Goal: Find specific page/section: Find specific page/section

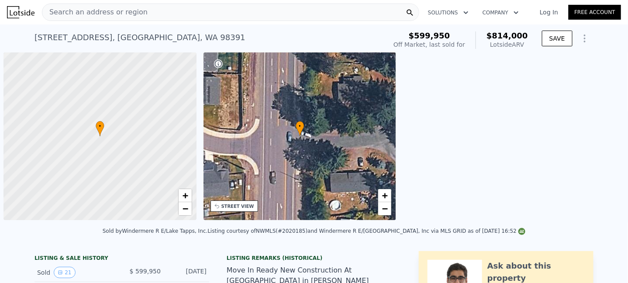
scroll to position [0, 3]
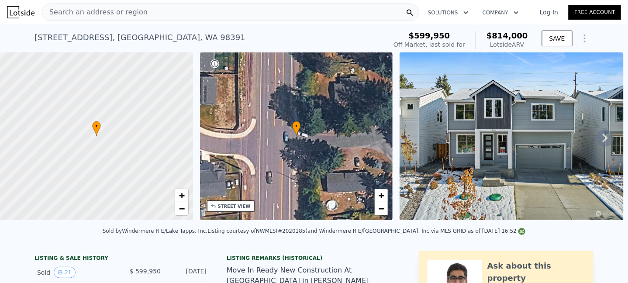
click at [350, 15] on div "Search an address or region" at bounding box center [230, 11] width 377 height 17
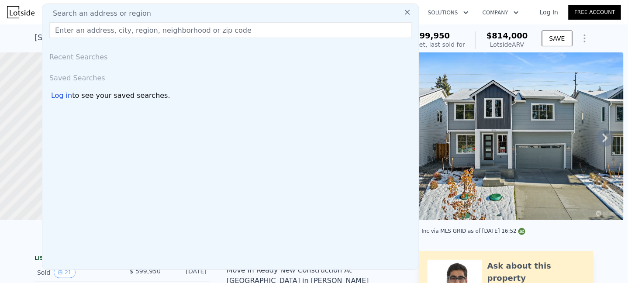
click at [297, 113] on div "Recent Searches Saved Searches Log in to see your saved searches." at bounding box center [230, 157] width 376 height 224
click at [115, 30] on input "text" at bounding box center [230, 30] width 362 height 16
paste input "[STREET_ADDRESS]"
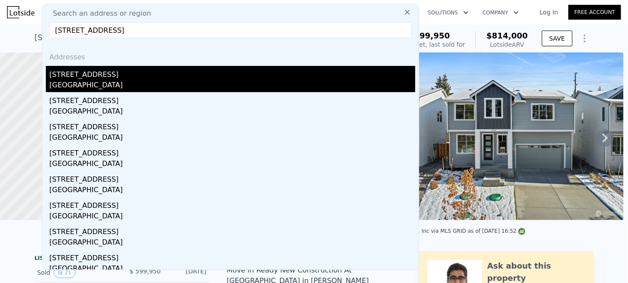
type input "[STREET_ADDRESS]"
click at [110, 80] on div "[GEOGRAPHIC_DATA]" at bounding box center [232, 86] width 366 height 12
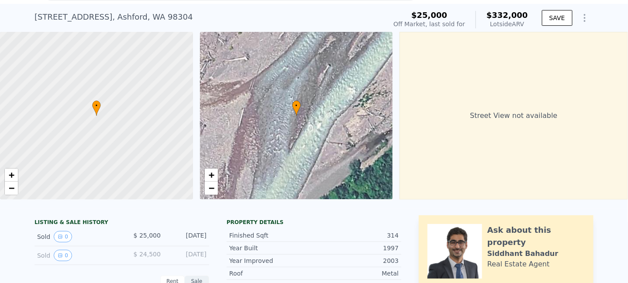
scroll to position [3, 0]
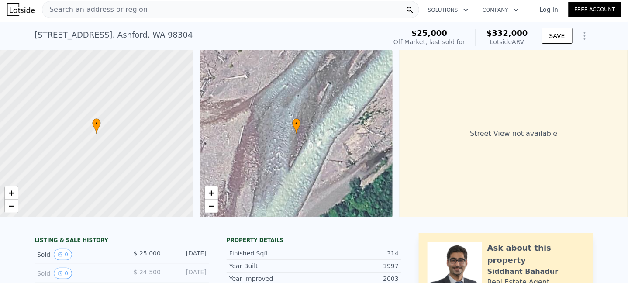
click at [170, 10] on div "Search an address or region" at bounding box center [230, 9] width 377 height 17
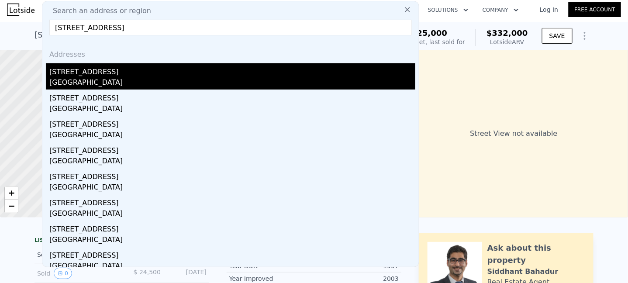
type input "[STREET_ADDRESS]"
click at [232, 70] on div "[STREET_ADDRESS]" at bounding box center [232, 70] width 366 height 14
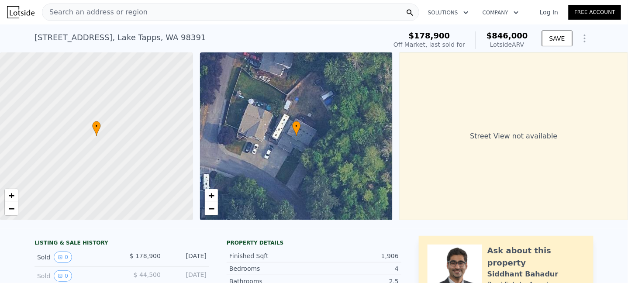
click at [138, 18] on div "Search an address or region" at bounding box center [230, 11] width 377 height 17
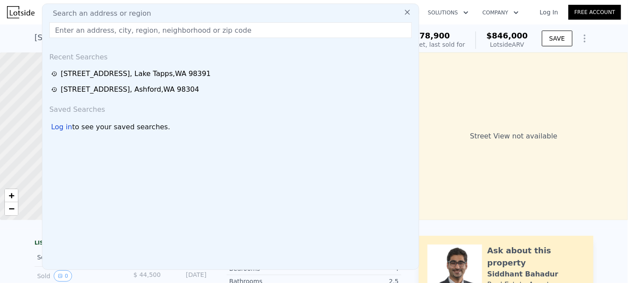
type input "[STREET_ADDRESS]"
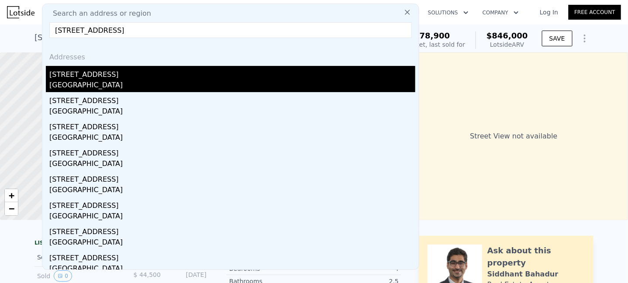
click at [205, 74] on div "[STREET_ADDRESS]" at bounding box center [232, 73] width 366 height 14
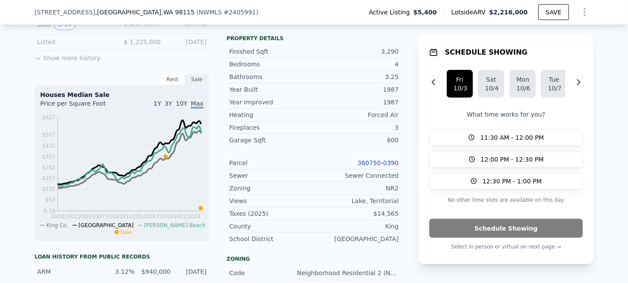
scroll to position [259, 0]
